Goal: Task Accomplishment & Management: Use online tool/utility

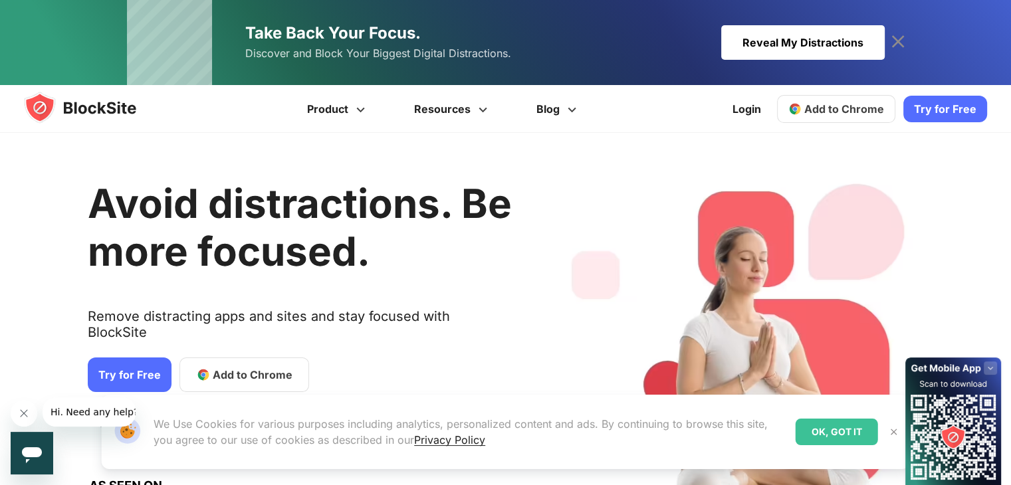
click at [854, 104] on span "Add to Chrome" at bounding box center [844, 108] width 80 height 13
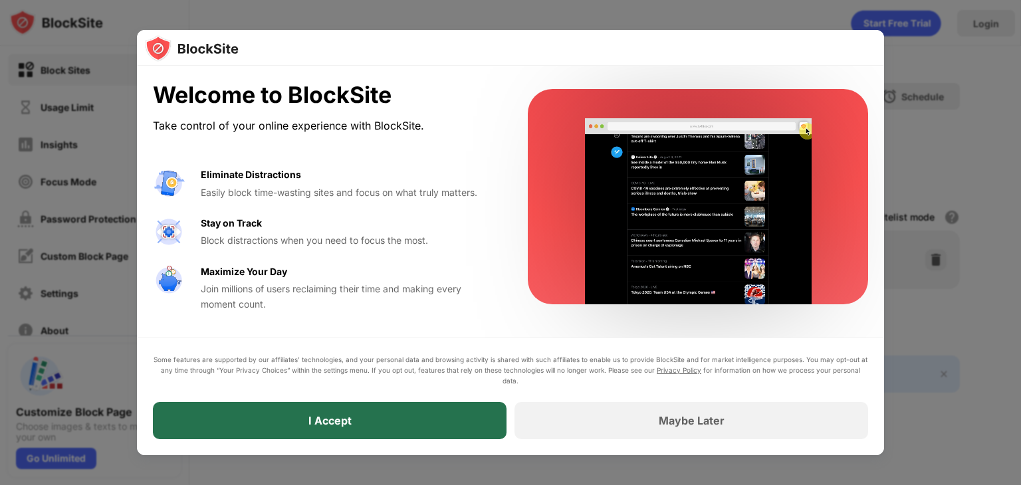
click at [396, 429] on div "I Accept" at bounding box center [330, 420] width 354 height 37
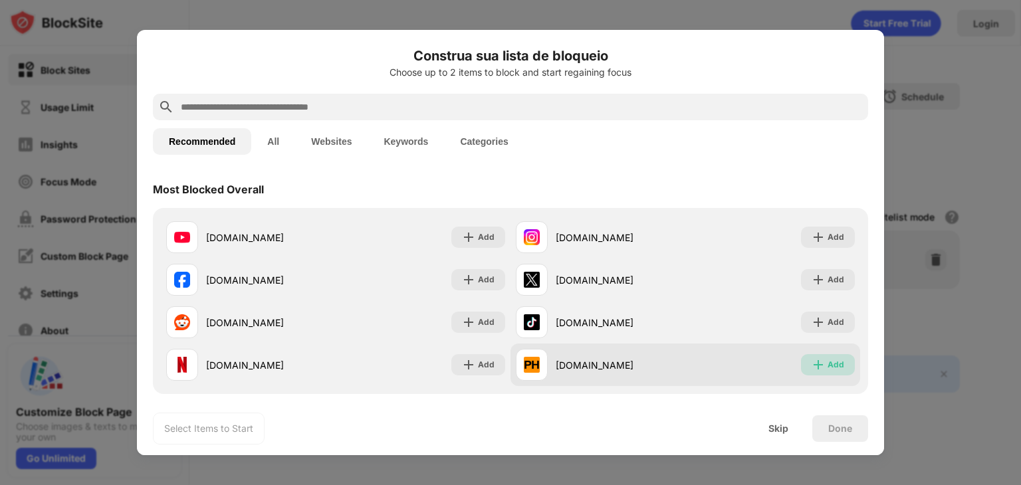
click at [812, 362] on img at bounding box center [818, 364] width 13 height 13
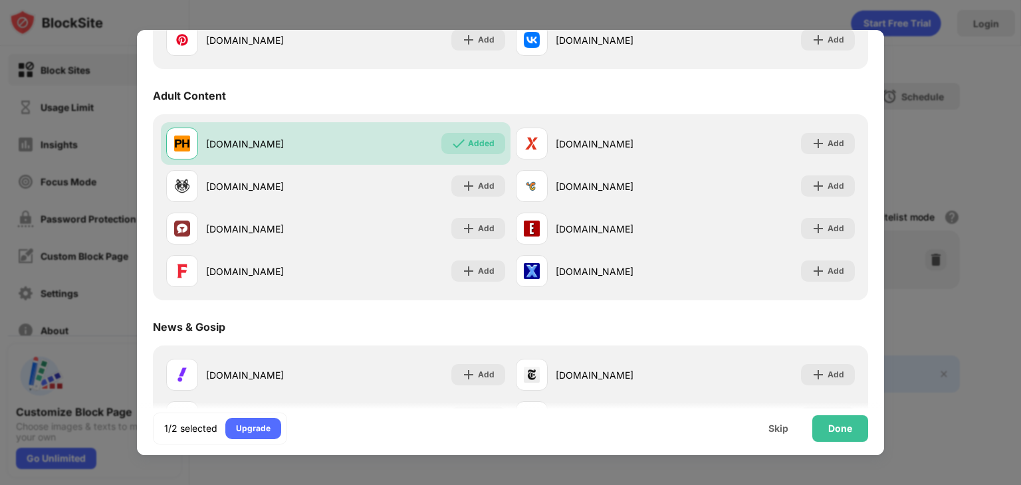
scroll to position [564, 0]
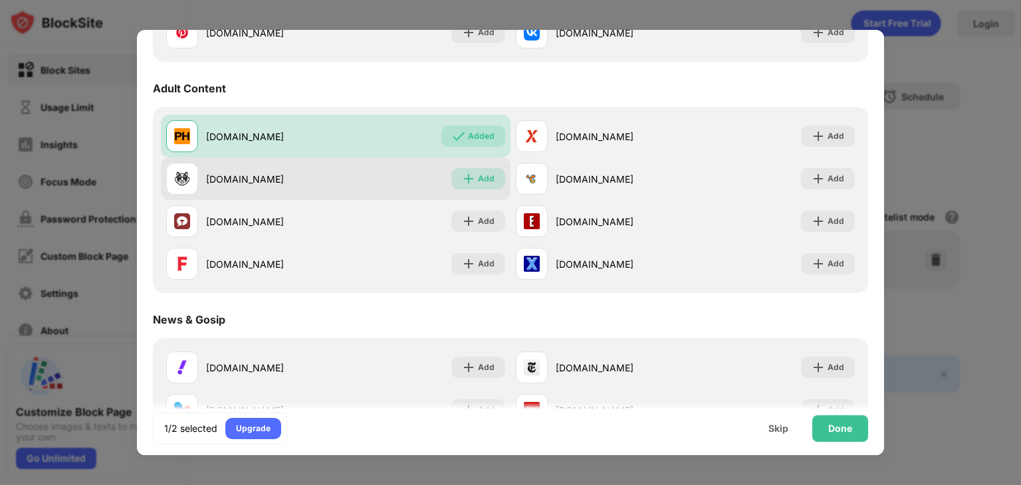
click at [483, 179] on div "Add" at bounding box center [486, 178] width 17 height 13
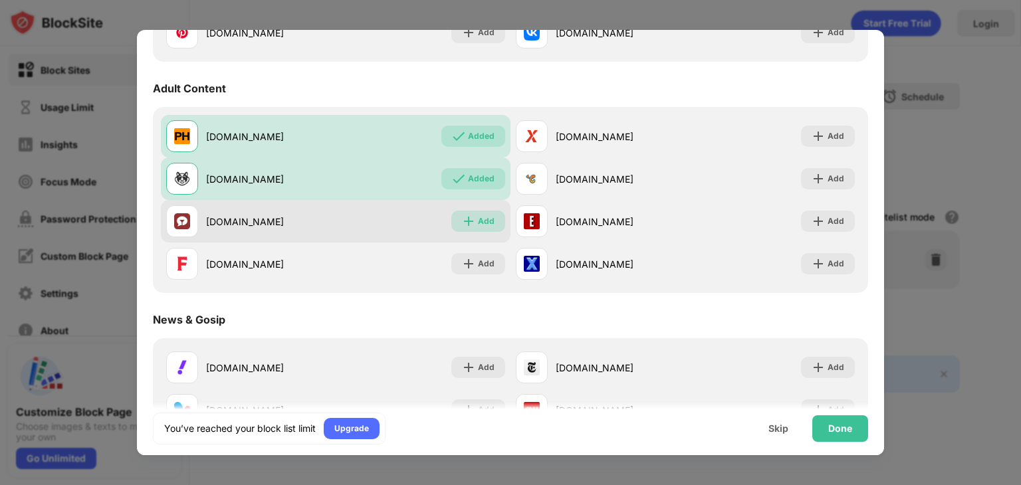
click at [481, 212] on div "Add" at bounding box center [478, 221] width 54 height 21
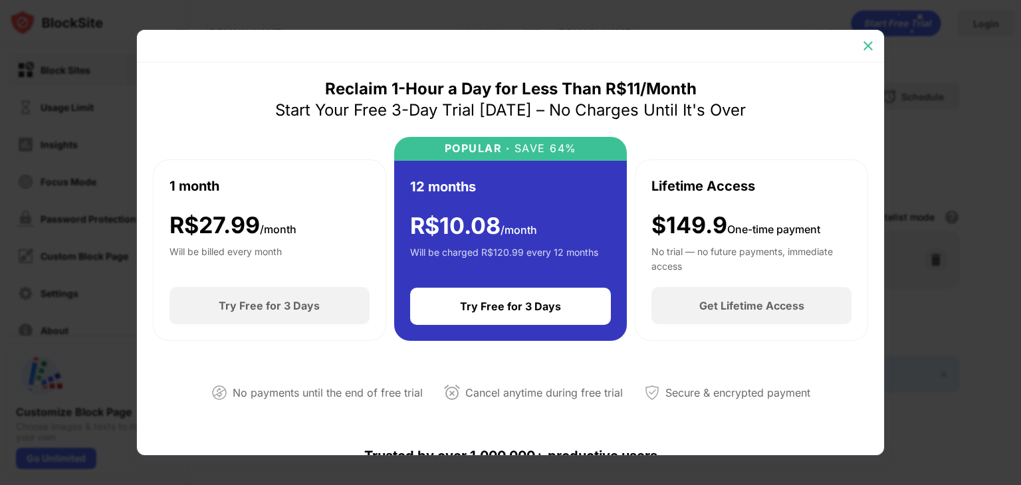
click at [865, 49] on img at bounding box center [867, 45] width 13 height 13
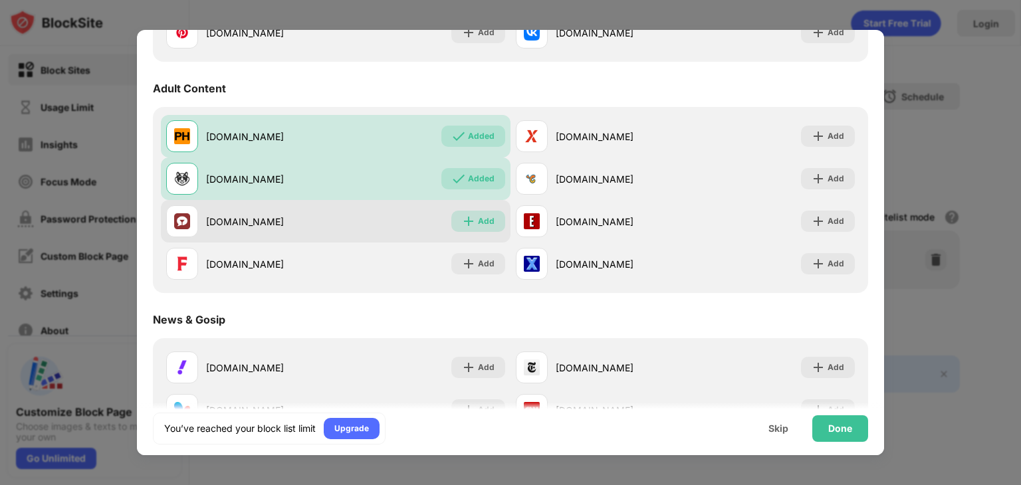
click at [479, 223] on div "Add" at bounding box center [486, 221] width 17 height 13
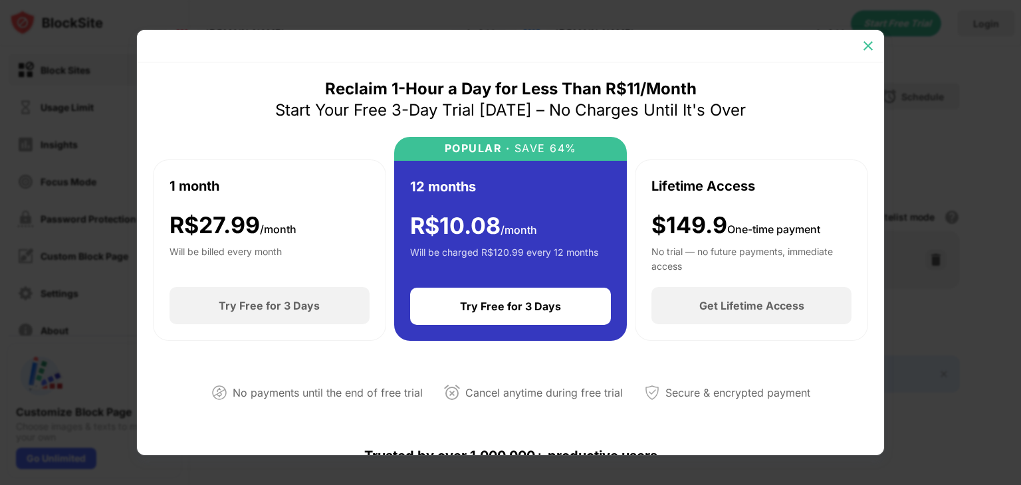
click at [863, 51] on img at bounding box center [867, 45] width 13 height 13
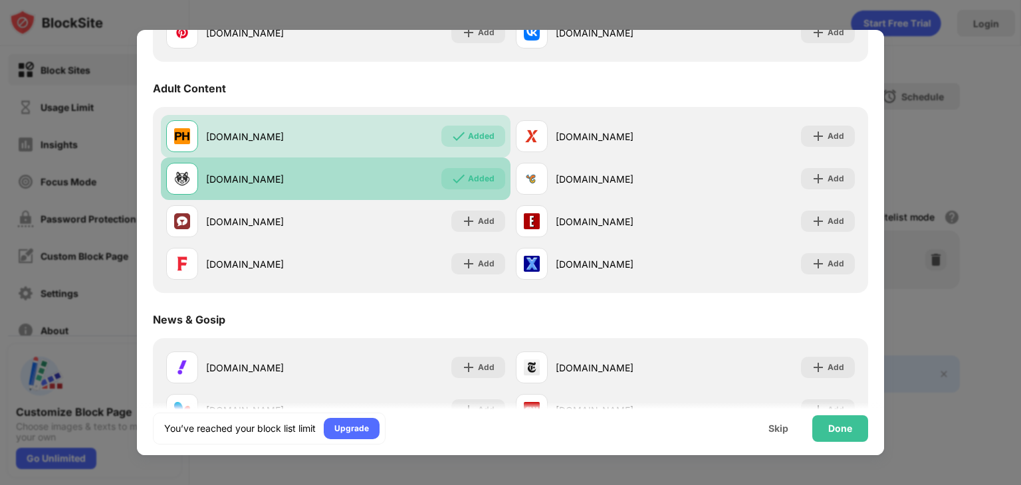
click at [468, 175] on div "Added" at bounding box center [481, 178] width 27 height 13
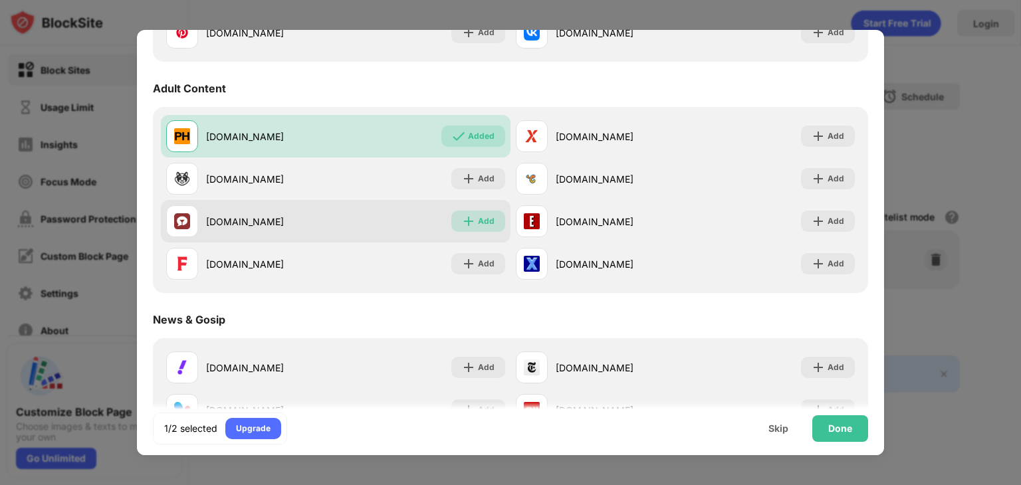
click at [478, 223] on div "Add" at bounding box center [486, 221] width 17 height 13
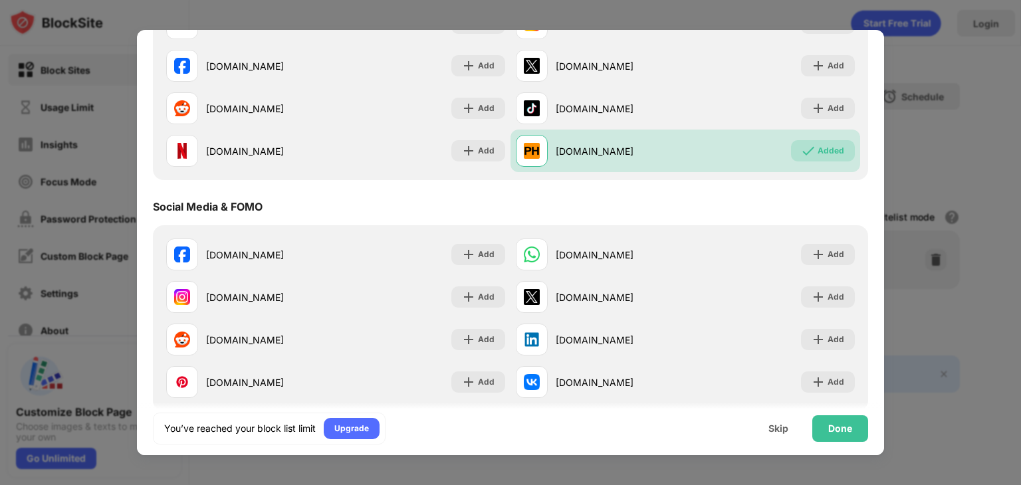
scroll to position [226, 0]
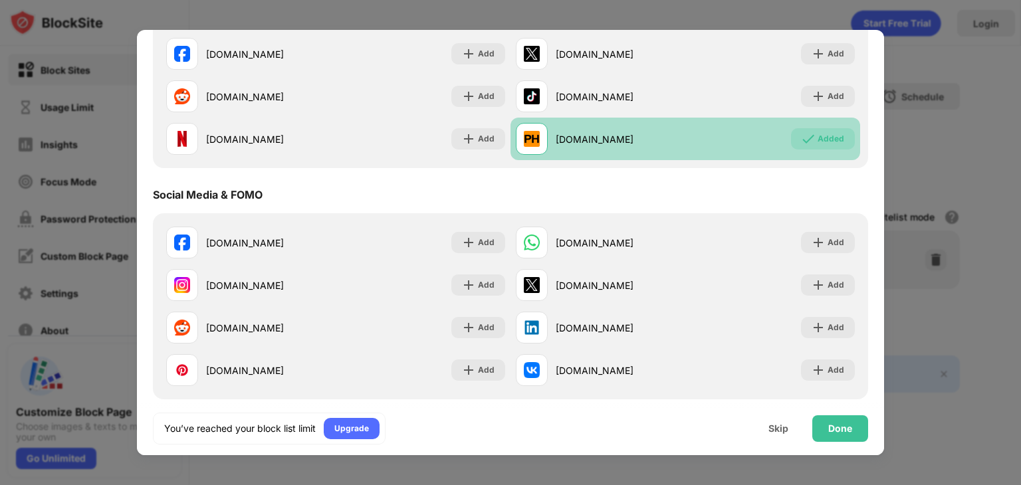
click at [824, 142] on div "Added" at bounding box center [831, 138] width 27 height 13
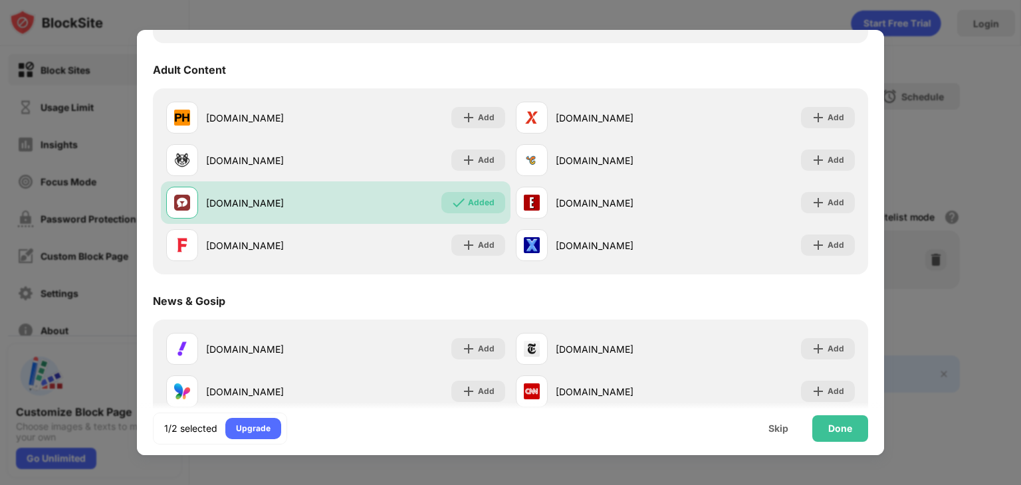
scroll to position [590, 0]
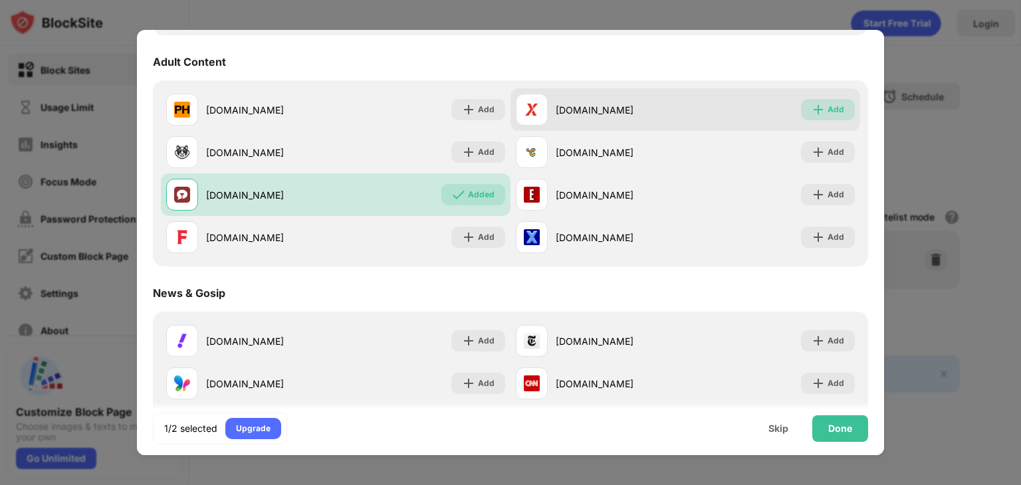
click at [814, 110] on img at bounding box center [818, 109] width 13 height 13
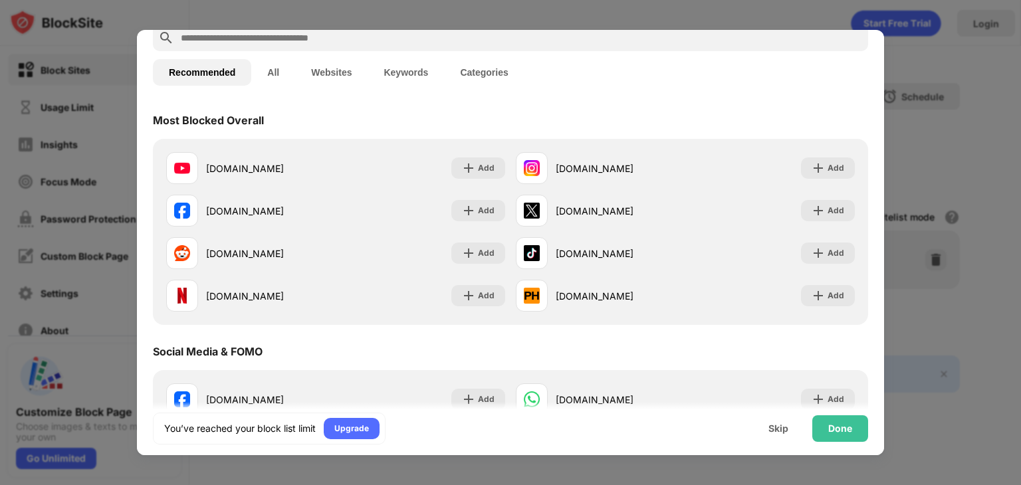
scroll to position [0, 0]
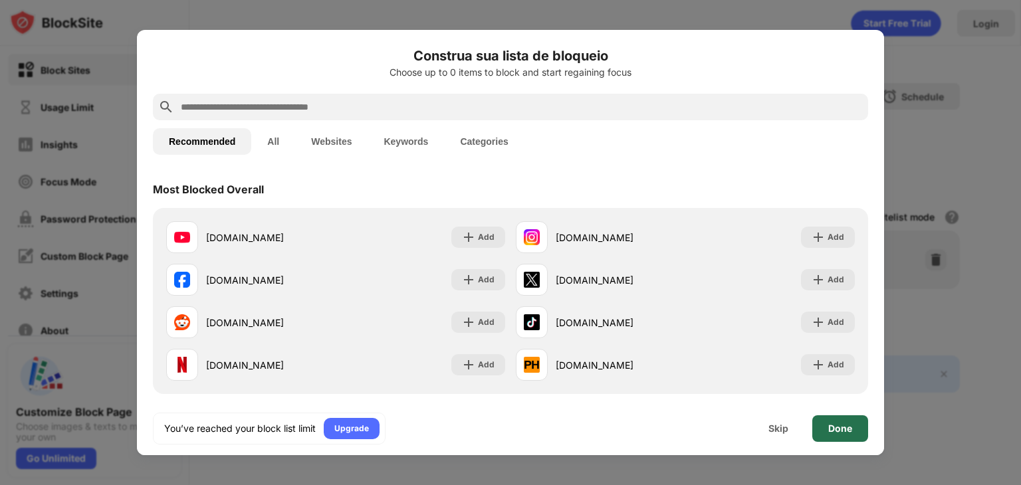
click at [834, 431] on div "Done" at bounding box center [840, 428] width 24 height 11
